Goal: Transaction & Acquisition: Purchase product/service

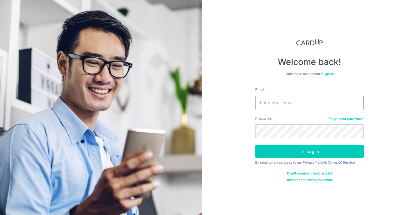
type input "[DOMAIN_NAME][EMAIL_ADDRESS][DOMAIN_NAME]"
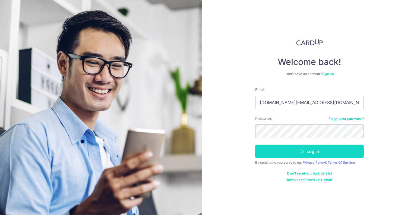
click at [302, 156] on button "Log in" at bounding box center [309, 151] width 109 height 14
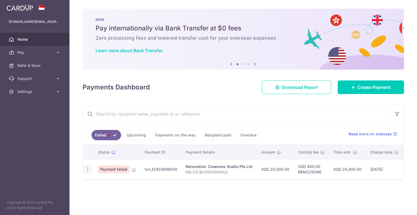
click at [87, 171] on icon "button" at bounding box center [88, 169] width 6 height 6
click at [86, 166] on icon "button" at bounding box center [88, 169] width 6 height 6
click at [103, 181] on span "Upload doc" at bounding box center [116, 184] width 37 height 7
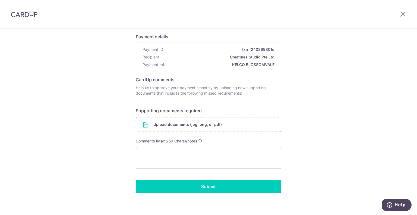
scroll to position [39, 0]
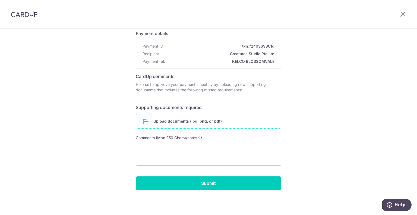
click at [177, 121] on input "file" at bounding box center [208, 121] width 145 height 14
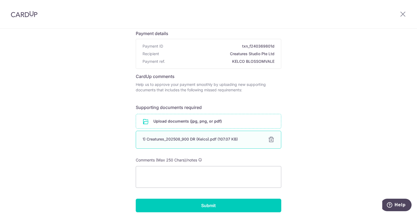
click at [223, 137] on div "1) Creatures_202508_900 DR (Kelco).pdf (107.07 KB)" at bounding box center [202, 138] width 119 height 5
click at [270, 140] on div at bounding box center [271, 139] width 7 height 7
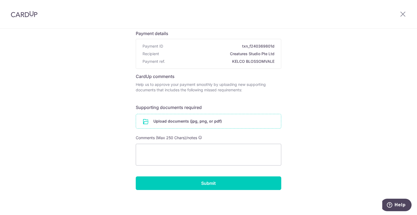
click at [209, 122] on input "file" at bounding box center [208, 121] width 145 height 14
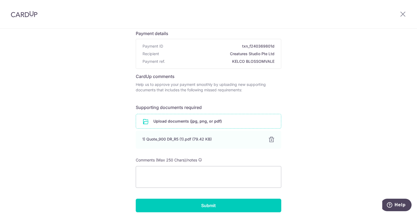
scroll to position [61, 0]
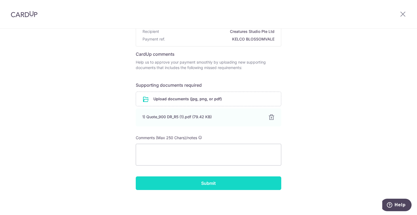
click at [213, 183] on input "Submit" at bounding box center [209, 183] width 146 height 14
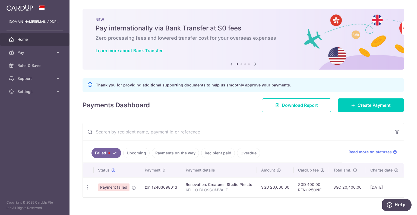
scroll to position [10, 0]
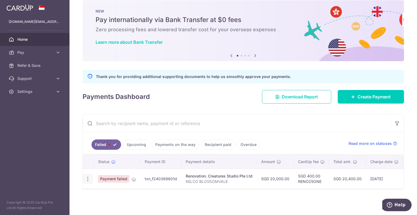
click at [89, 177] on icon "button" at bounding box center [88, 179] width 6 height 6
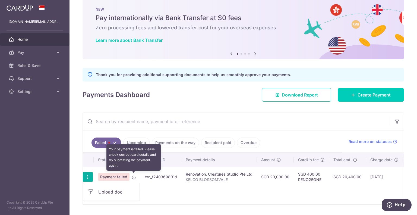
click at [133, 178] on icon at bounding box center [134, 177] width 4 height 4
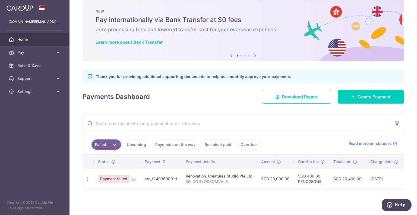
click at [113, 176] on span "Payment failed" at bounding box center [114, 179] width 32 height 8
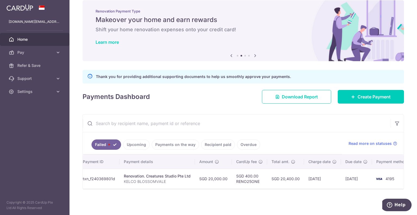
scroll to position [0, 59]
click at [360, 142] on span "Read more on statuses" at bounding box center [370, 143] width 43 height 5
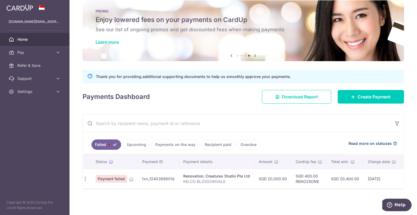
scroll to position [0, 0]
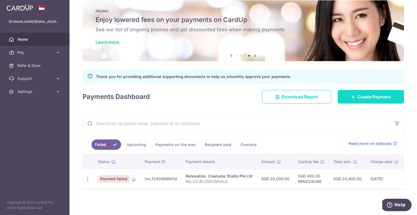
click at [377, 95] on span "Create Payment" at bounding box center [374, 96] width 33 height 7
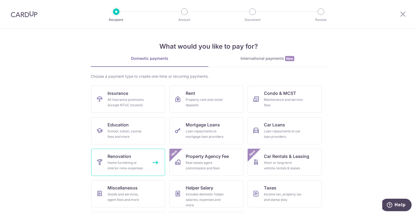
click at [127, 162] on div "Home furnishing or interior reno-expenses" at bounding box center [127, 165] width 39 height 11
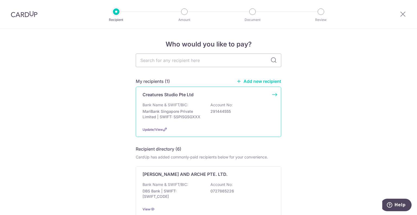
click at [192, 105] on div "Bank Name & SWIFT/BIC: MariBank Singapore Private Limited | SWIFT: SSPISGSGXXX …" at bounding box center [209, 112] width 132 height 20
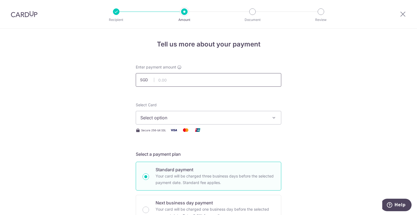
click at [192, 80] on input "text" at bounding box center [209, 80] width 146 height 14
click at [177, 119] on span "Select option" at bounding box center [203, 117] width 127 height 7
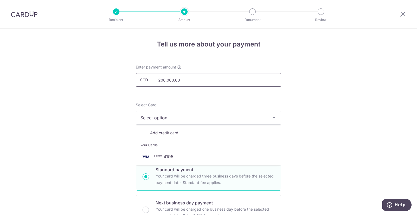
click at [190, 83] on input "200,000.00" at bounding box center [209, 80] width 146 height 14
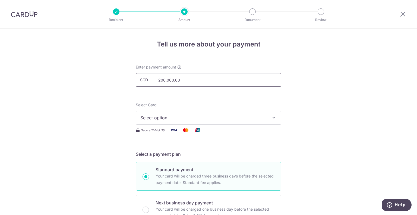
click at [190, 83] on input "200,000.00" at bounding box center [209, 80] width 146 height 14
type input "20,000.00"
click at [186, 116] on span "Select option" at bounding box center [203, 117] width 127 height 7
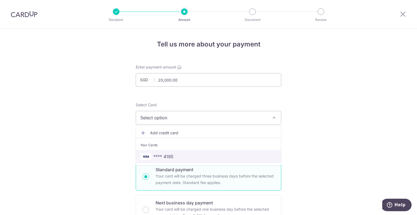
click at [181, 161] on link "**** 4195" at bounding box center [208, 156] width 145 height 13
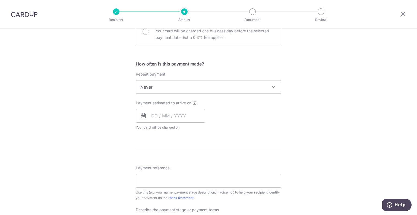
scroll to position [179, 0]
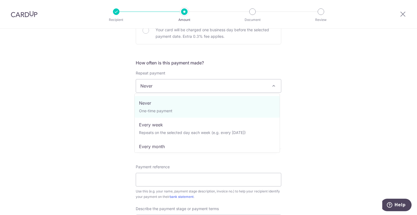
click at [172, 90] on span "Never" at bounding box center [208, 85] width 145 height 13
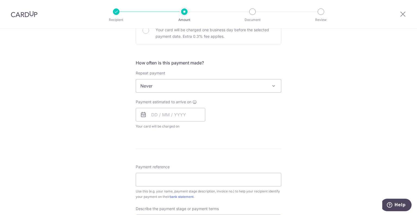
click at [172, 90] on span "Never" at bounding box center [208, 85] width 145 height 13
click at [169, 113] on input "text" at bounding box center [171, 115] width 70 height 14
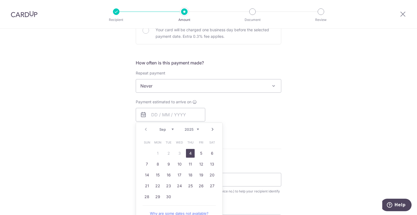
click at [190, 152] on link "4" at bounding box center [190, 153] width 9 height 9
type input "04/09/2025"
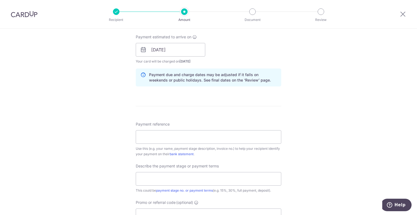
scroll to position [244, 0]
click at [237, 138] on input "Payment reference" at bounding box center [209, 137] width 146 height 14
click at [179, 139] on input "kelco blossom" at bounding box center [209, 137] width 146 height 14
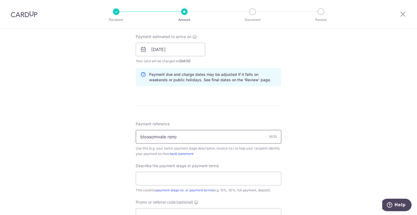
type input "blossomvale reno"
click at [178, 171] on div "Describe the payment stage or payment terms This could be payment stage no. or …" at bounding box center [209, 178] width 146 height 30
click at [180, 180] on input "text" at bounding box center [209, 179] width 146 height 14
click at [183, 177] on input "text" at bounding box center [209, 179] width 146 height 14
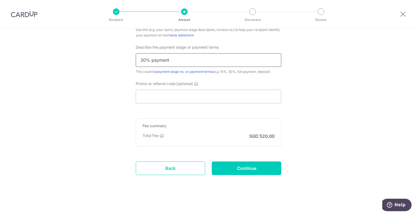
type input "30% payment"
click at [212, 93] on input "Promo or referral code (optional)" at bounding box center [209, 97] width 146 height 14
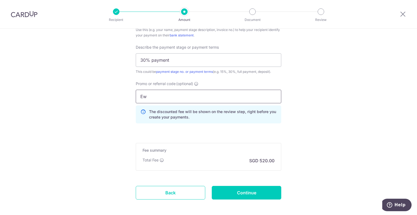
type input "E"
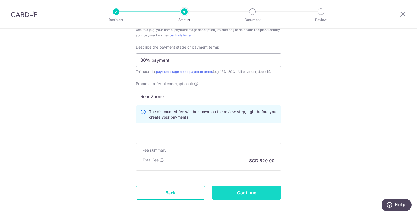
type input "Reno25one"
click at [259, 196] on input "Continue" at bounding box center [247, 193] width 70 height 14
type input "Create Schedule"
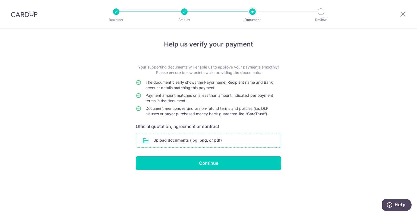
click at [232, 137] on input "file" at bounding box center [208, 140] width 145 height 14
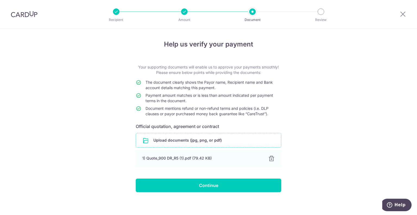
click at [215, 141] on input "file" at bounding box center [208, 140] width 145 height 14
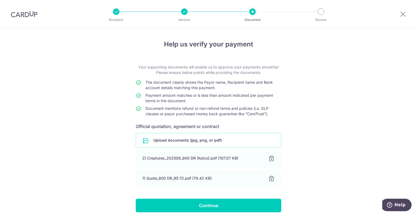
scroll to position [23, 0]
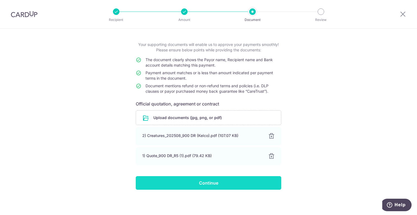
click at [199, 181] on input "Continue" at bounding box center [209, 183] width 146 height 14
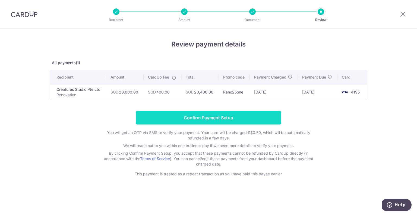
click at [234, 118] on input "Confirm Payment Setup" at bounding box center [209, 118] width 146 height 14
